Goal: Task Accomplishment & Management: Manage account settings

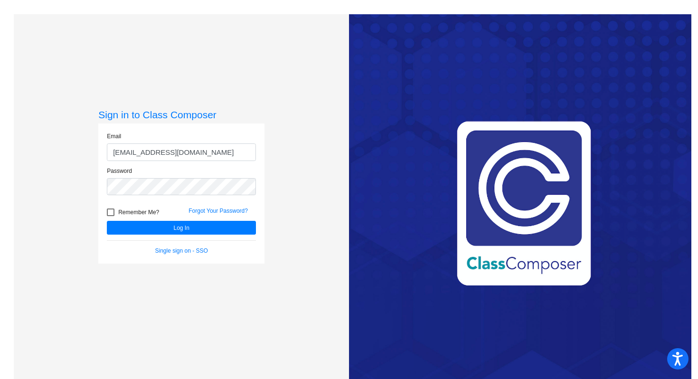
click at [179, 153] on input "[EMAIL_ADDRESS][DOMAIN_NAME]" at bounding box center [181, 152] width 149 height 18
type input "[EMAIL_ADDRESS][DOMAIN_NAME]"
click at [165, 227] on button "Log In" at bounding box center [181, 228] width 149 height 14
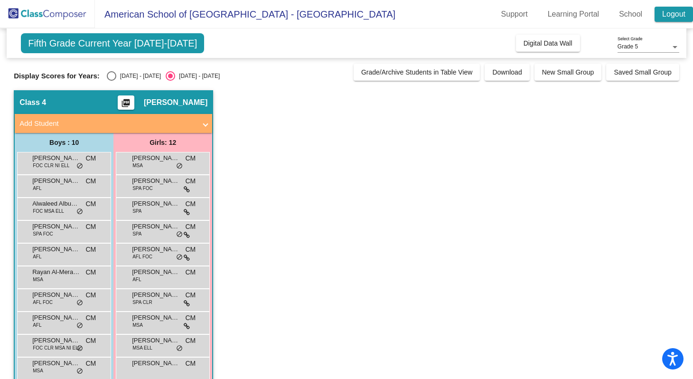
click at [680, 15] on link "Logout" at bounding box center [674, 14] width 38 height 15
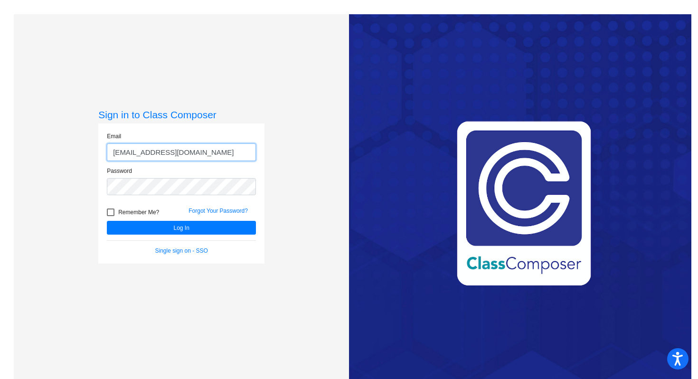
click at [205, 152] on input "[EMAIL_ADDRESS][DOMAIN_NAME]" at bounding box center [181, 152] width 149 height 18
type input "[PERSON_NAME][EMAIL_ADDRESS][PERSON_NAME][DOMAIN_NAME]"
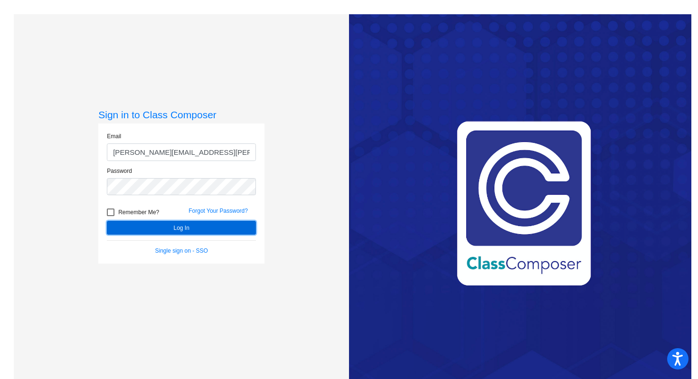
click at [174, 228] on button "Log In" at bounding box center [181, 228] width 149 height 14
